Goal: Information Seeking & Learning: Learn about a topic

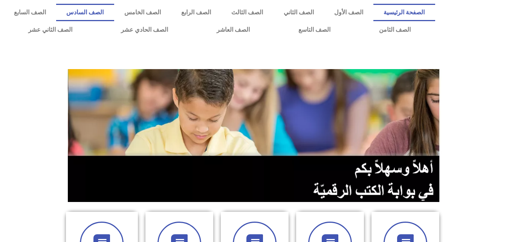
click at [114, 9] on link "الصف السادس" at bounding box center [85, 12] width 58 height 17
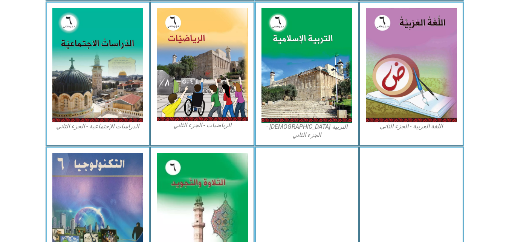
scroll to position [430, 0]
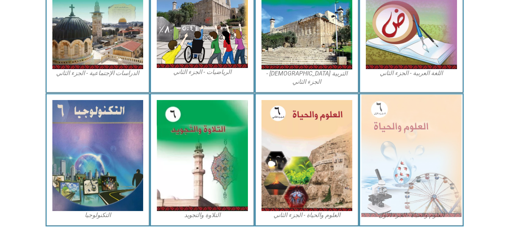
click at [428, 135] on img at bounding box center [411, 155] width 100 height 122
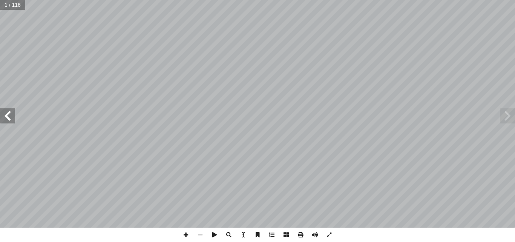
click at [5, 2] on input "text" at bounding box center [12, 5] width 25 height 10
type input "**"
click at [3, 118] on span at bounding box center [7, 115] width 15 height 15
click at [0, 118] on span at bounding box center [7, 115] width 15 height 15
click at [5, 115] on span at bounding box center [7, 115] width 15 height 15
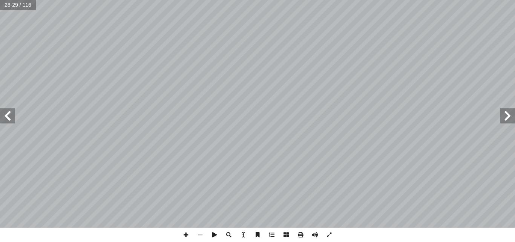
click at [8, 114] on span at bounding box center [7, 115] width 15 height 15
click at [6, 115] on span at bounding box center [7, 115] width 15 height 15
click at [504, 121] on span at bounding box center [507, 115] width 15 height 15
